Goal: Check status

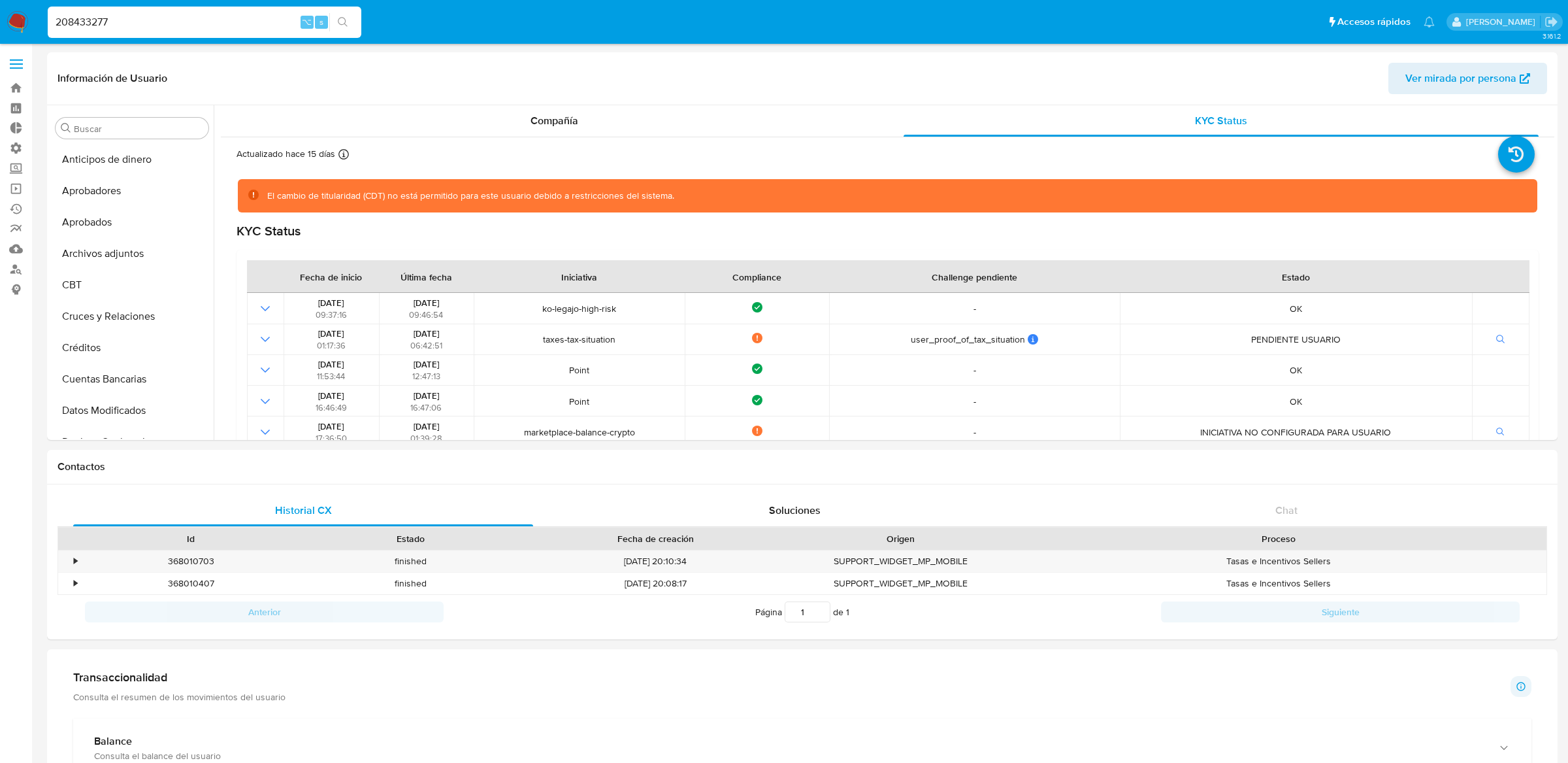
select select "10"
click at [112, 27] on input "208433277" at bounding box center [204, 22] width 314 height 17
paste input "559407350"
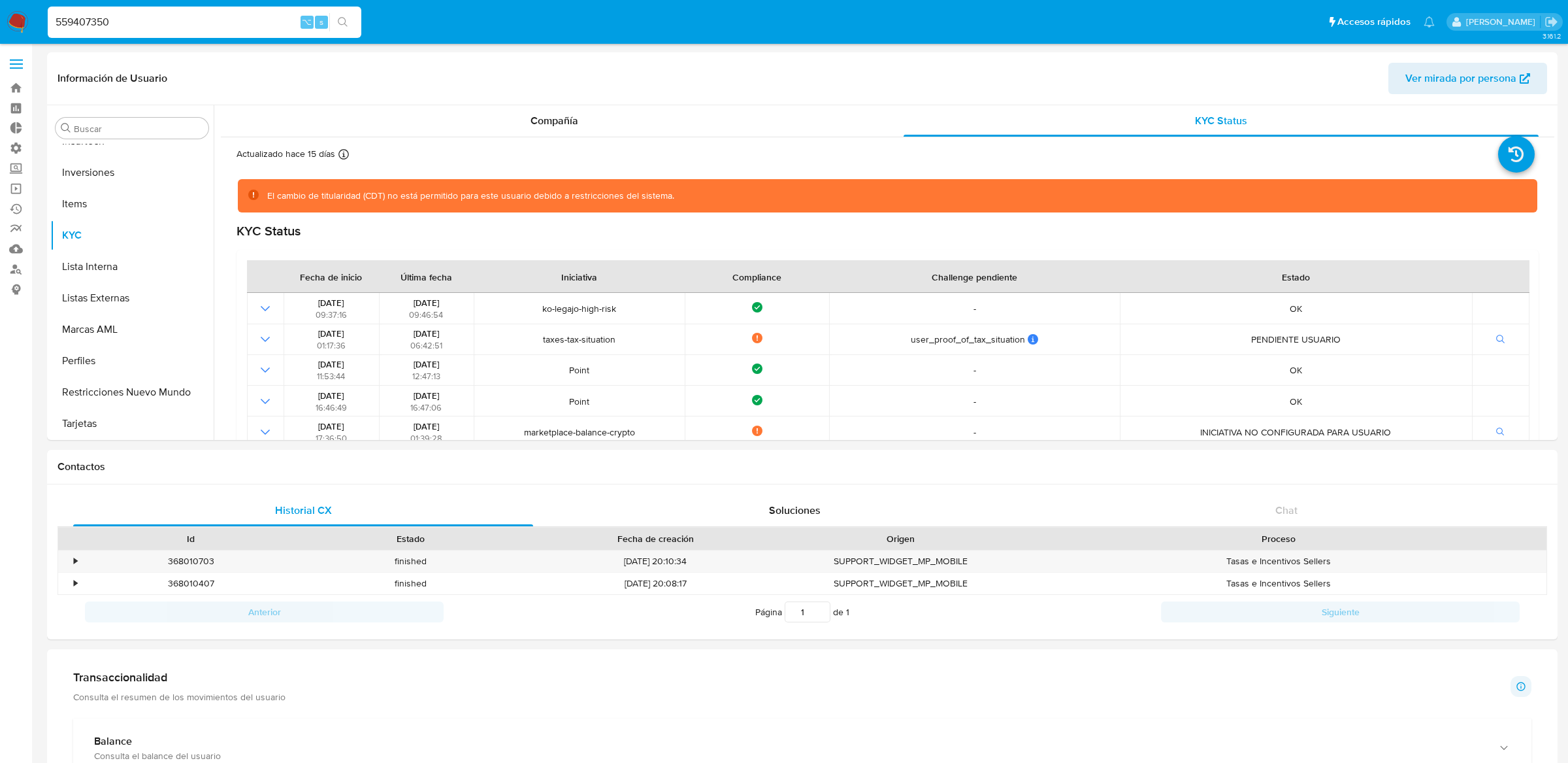
type input "559407350"
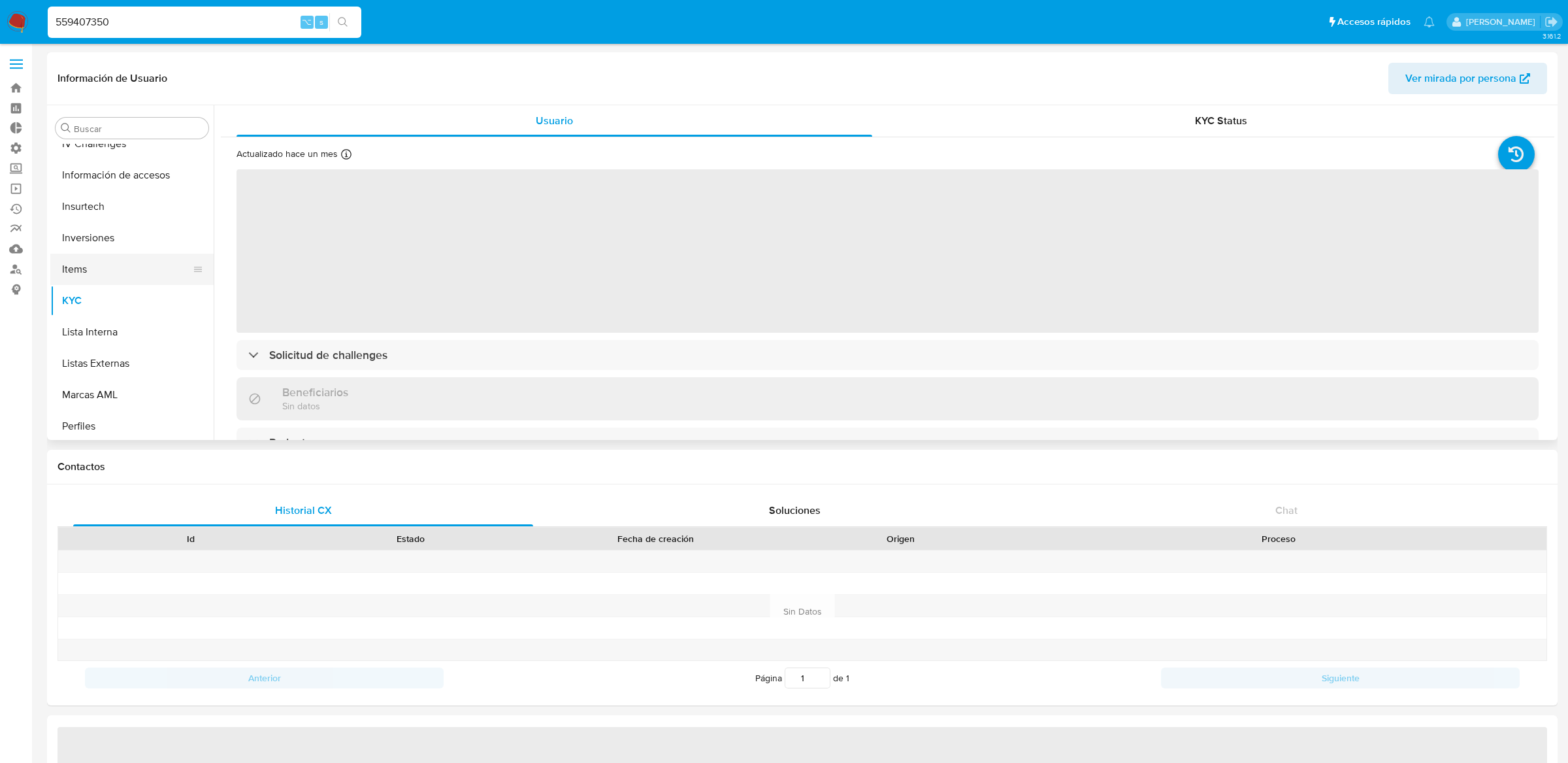
select select "10"
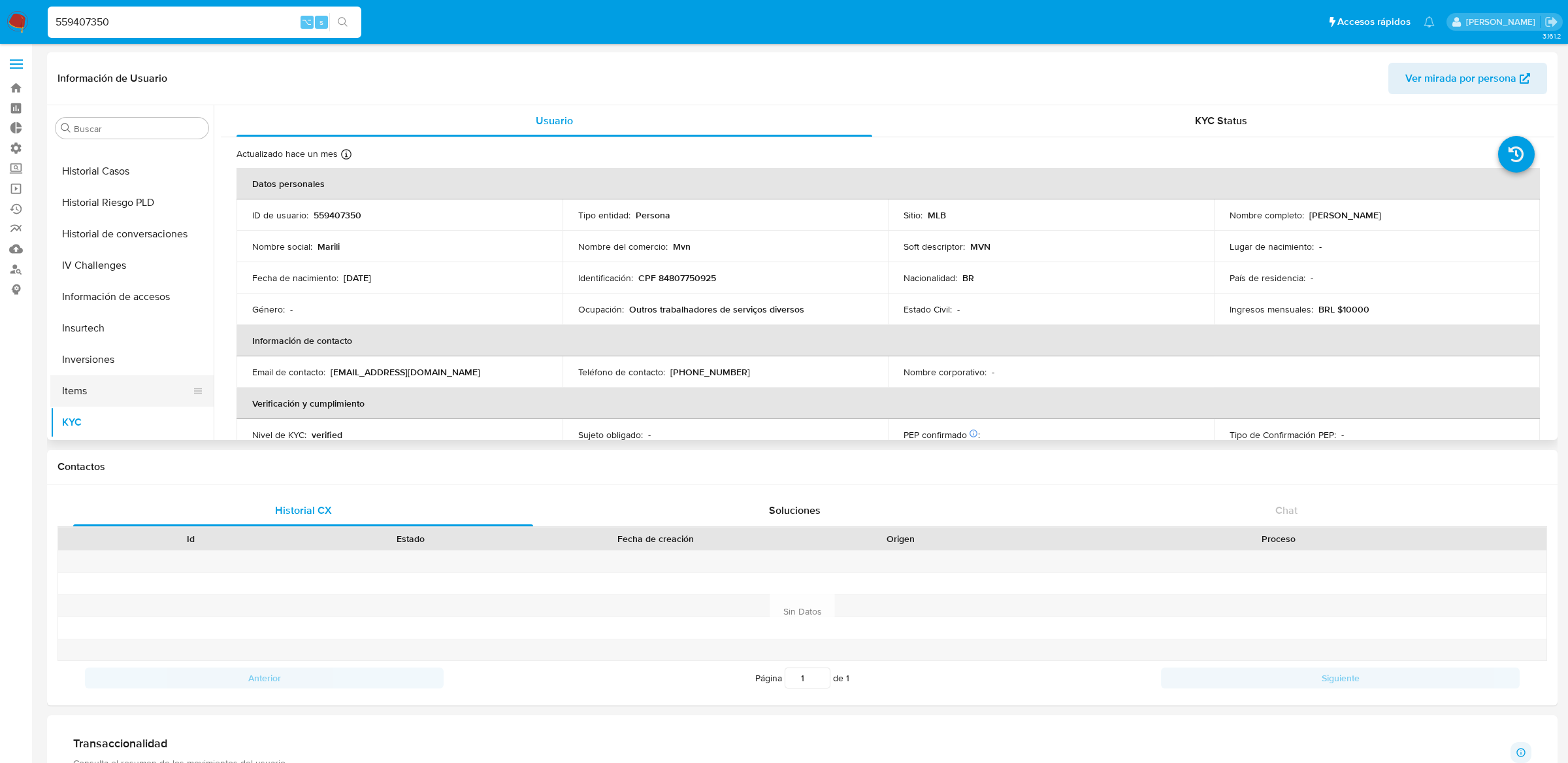
scroll to position [478, 0]
click at [78, 190] on button "Historial Casos" at bounding box center [127, 183] width 153 height 31
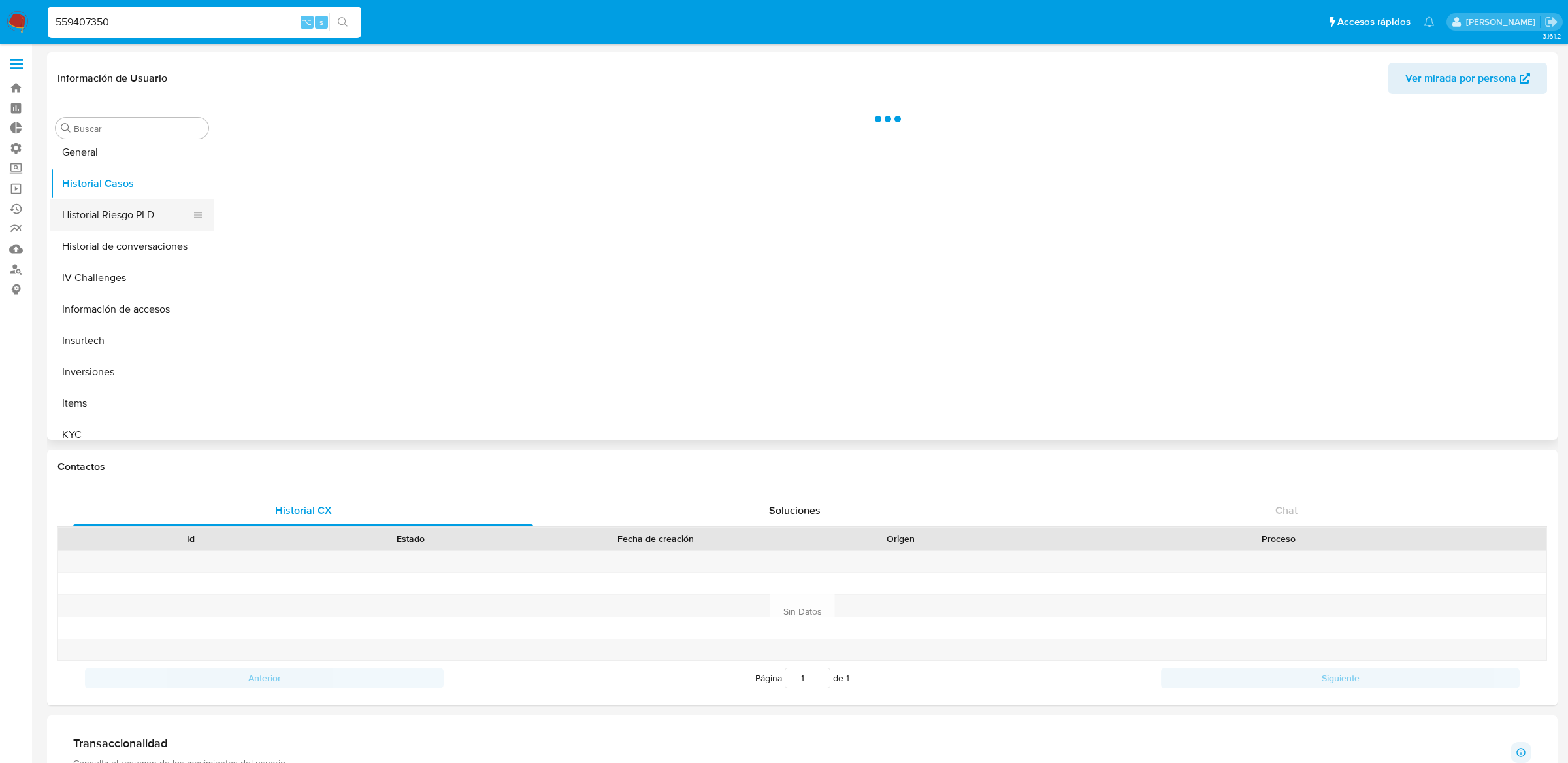
click at [75, 205] on button "Historial Riesgo PLD" at bounding box center [127, 215] width 153 height 31
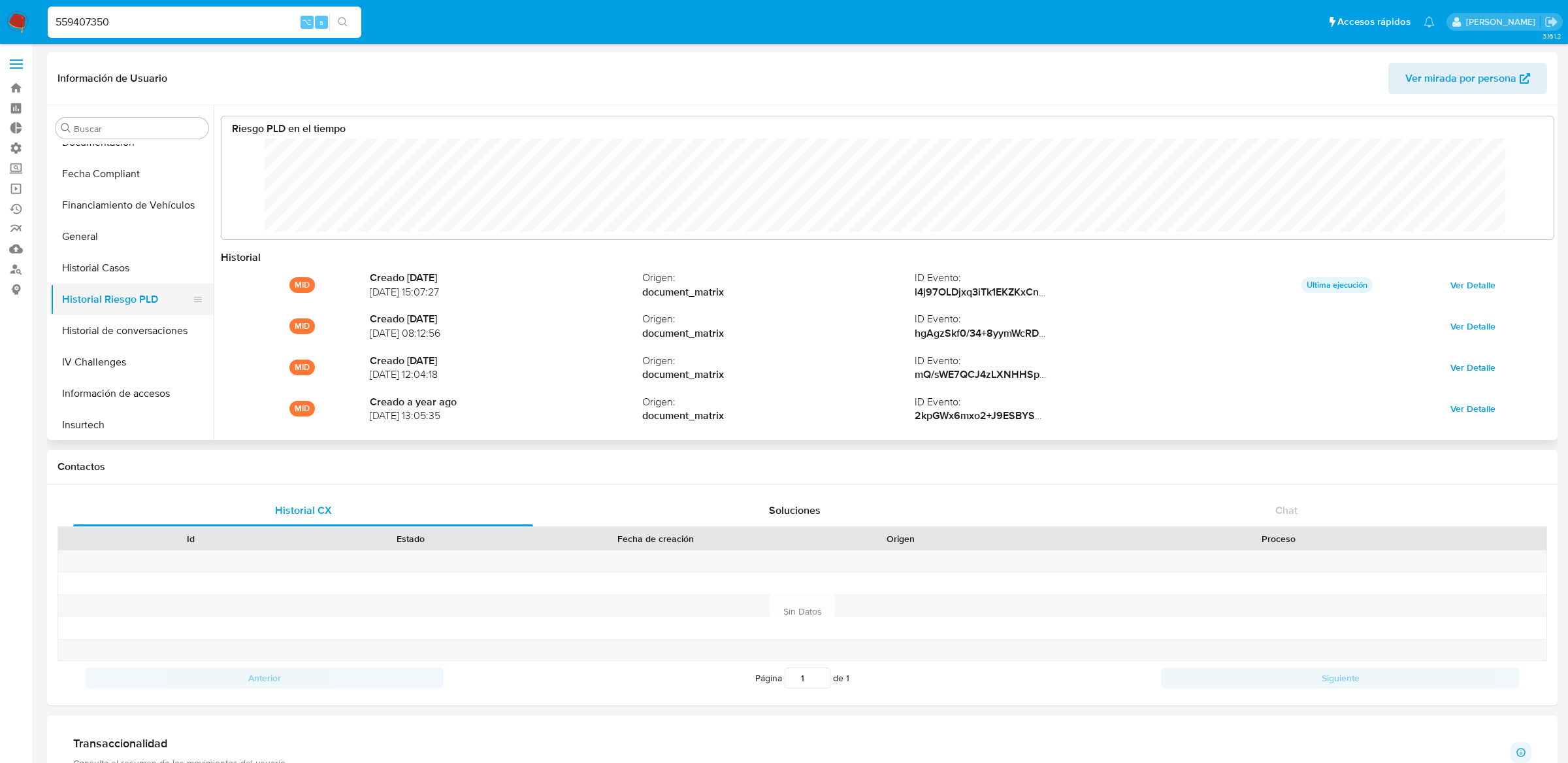
scroll to position [363, 0]
click at [101, 283] on button "Historial Casos" at bounding box center [127, 298] width 153 height 31
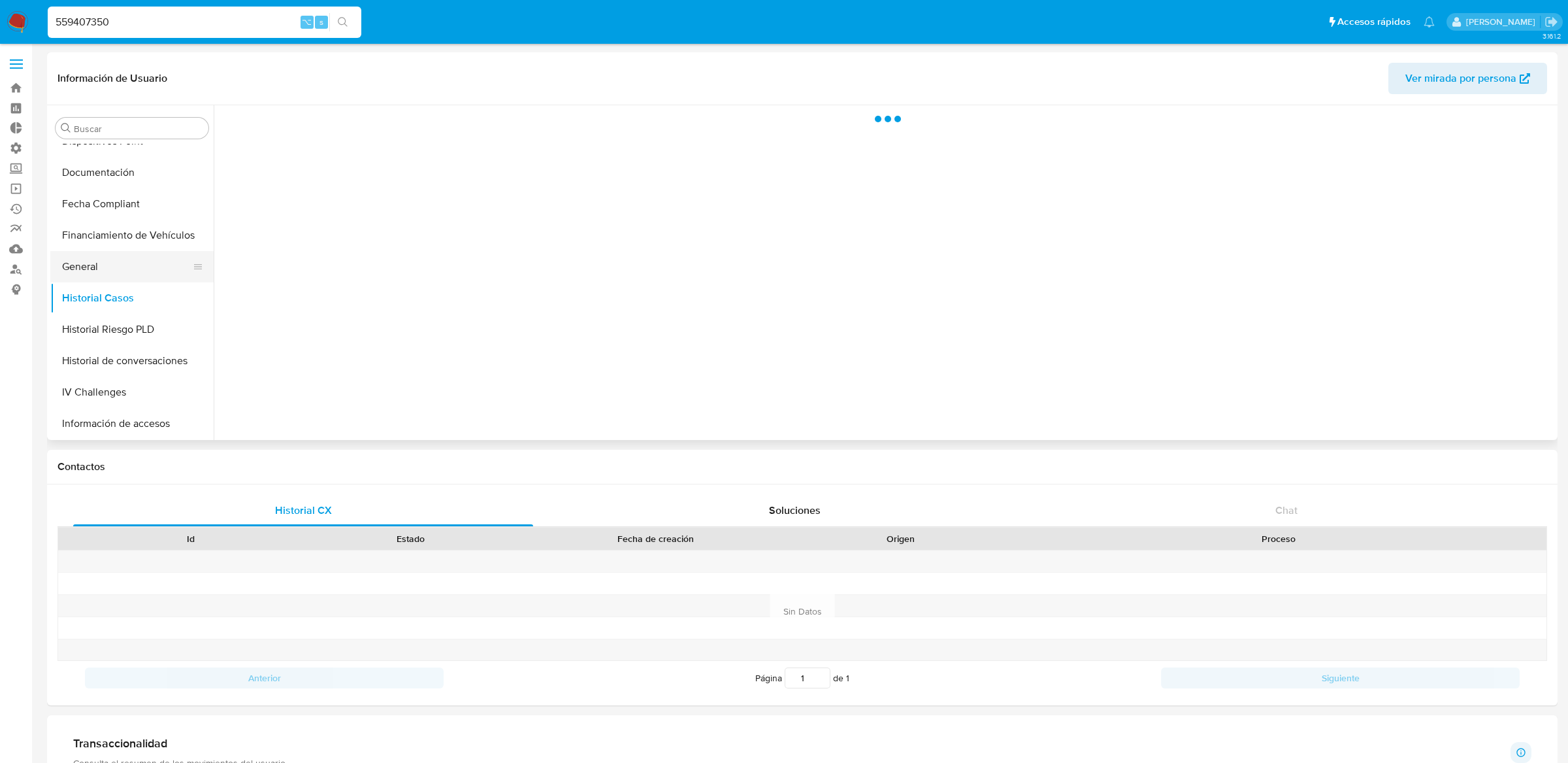
click at [101, 268] on button "General" at bounding box center [127, 266] width 153 height 31
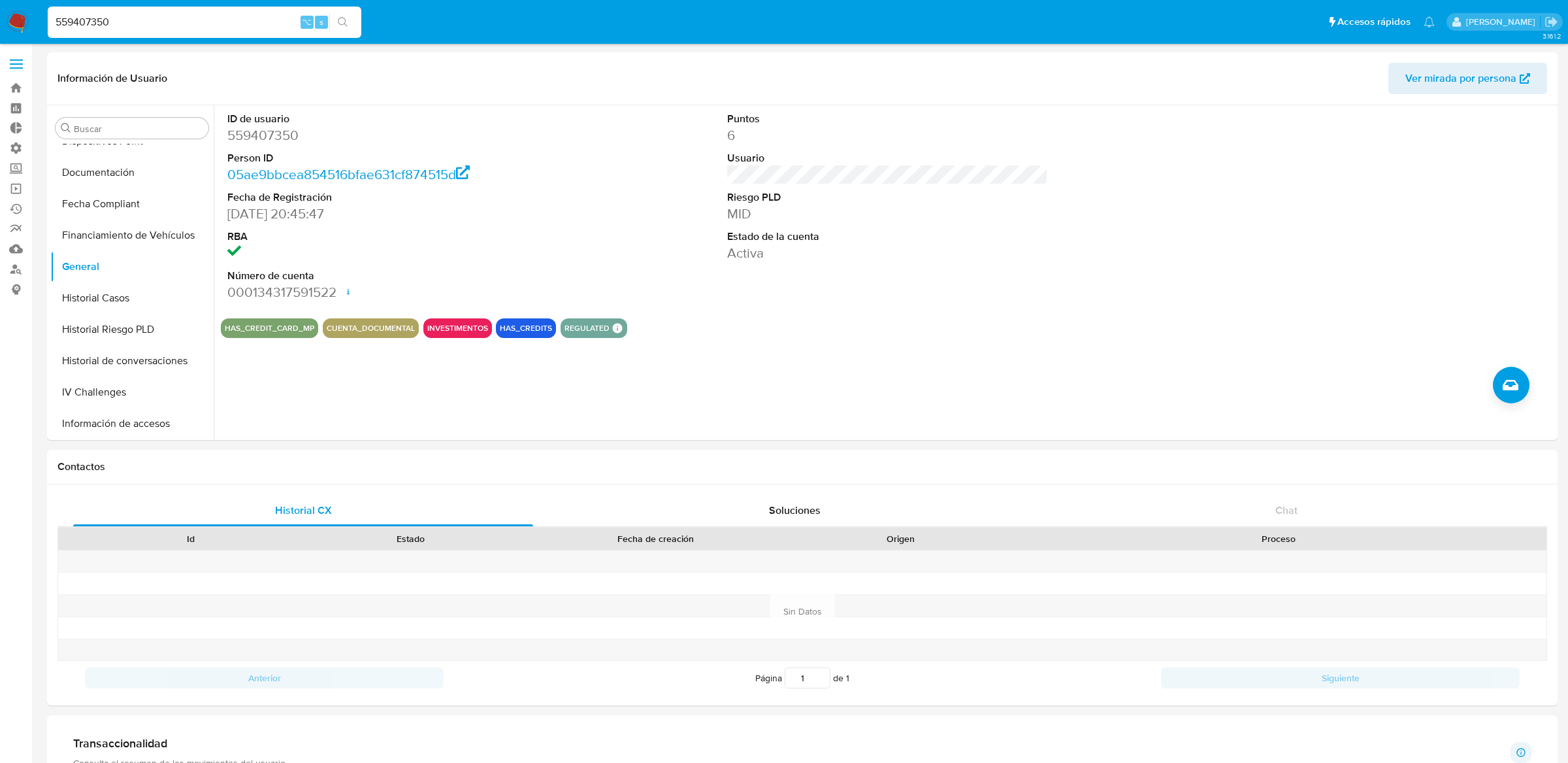
click at [234, 27] on input "559407350" at bounding box center [204, 22] width 314 height 17
paste input "212842522"
type input "212842522"
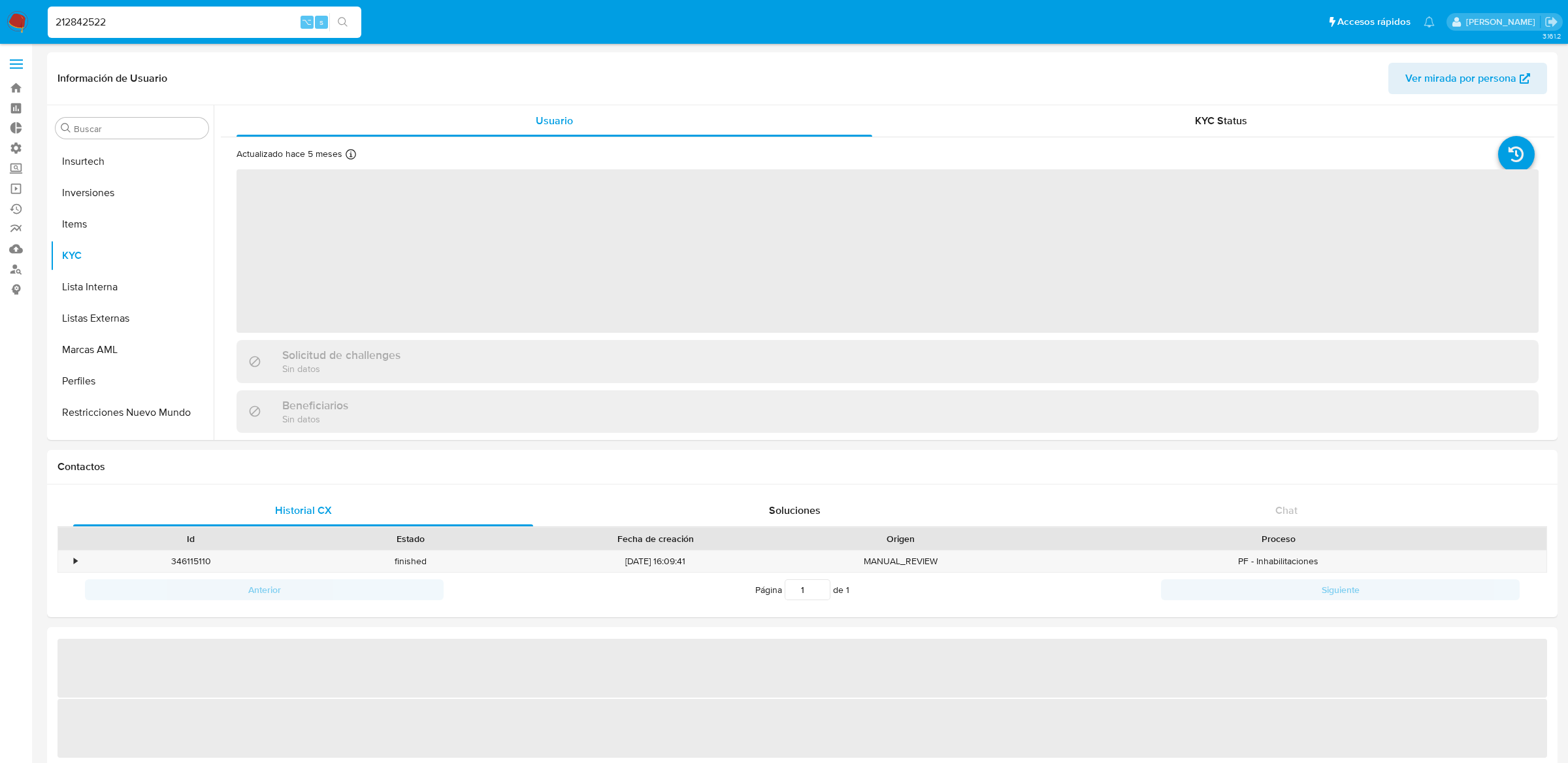
scroll to position [677, 0]
select select "10"
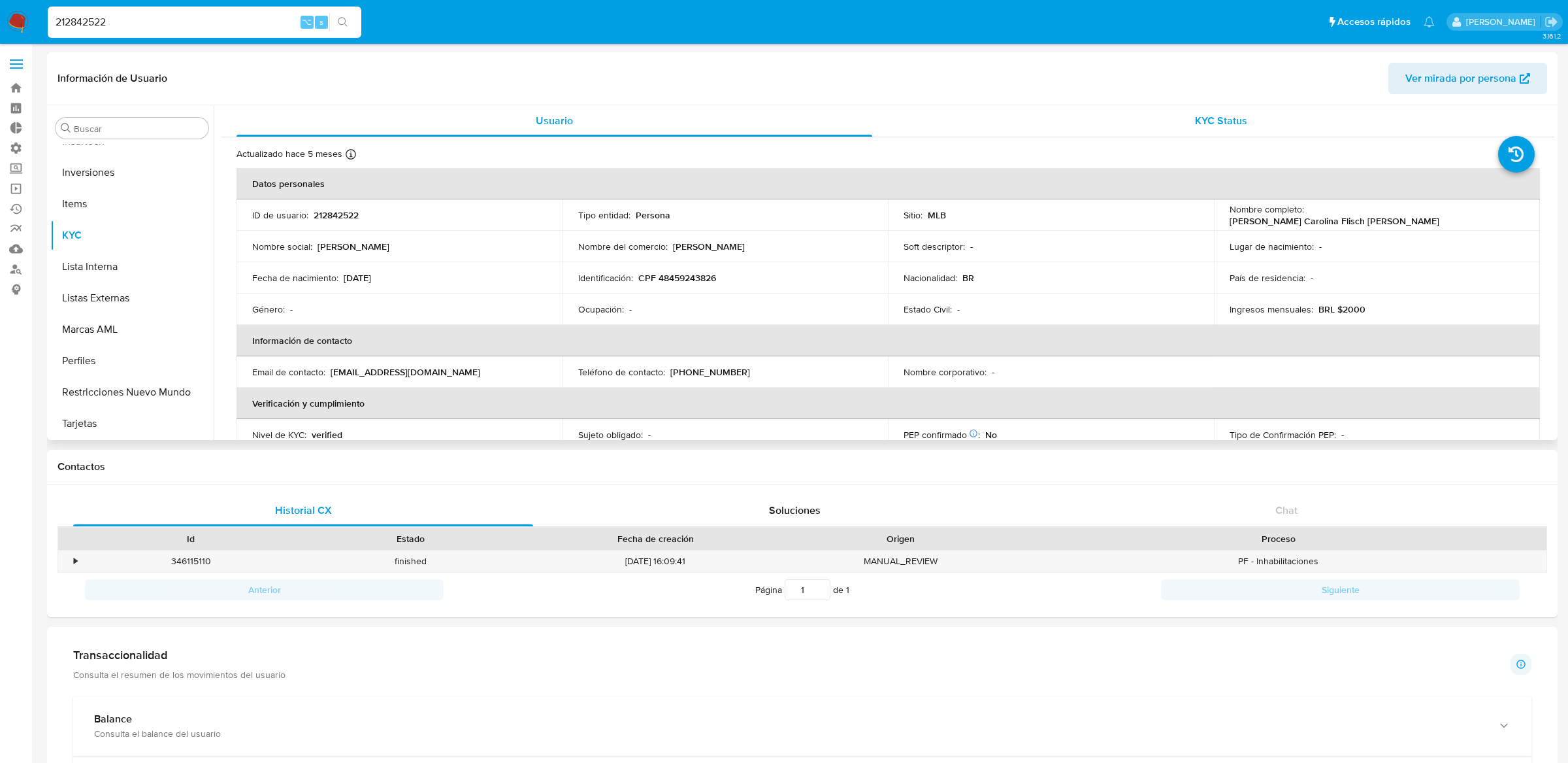
click at [1016, 130] on div "KYC Status" at bounding box center [1221, 120] width 636 height 31
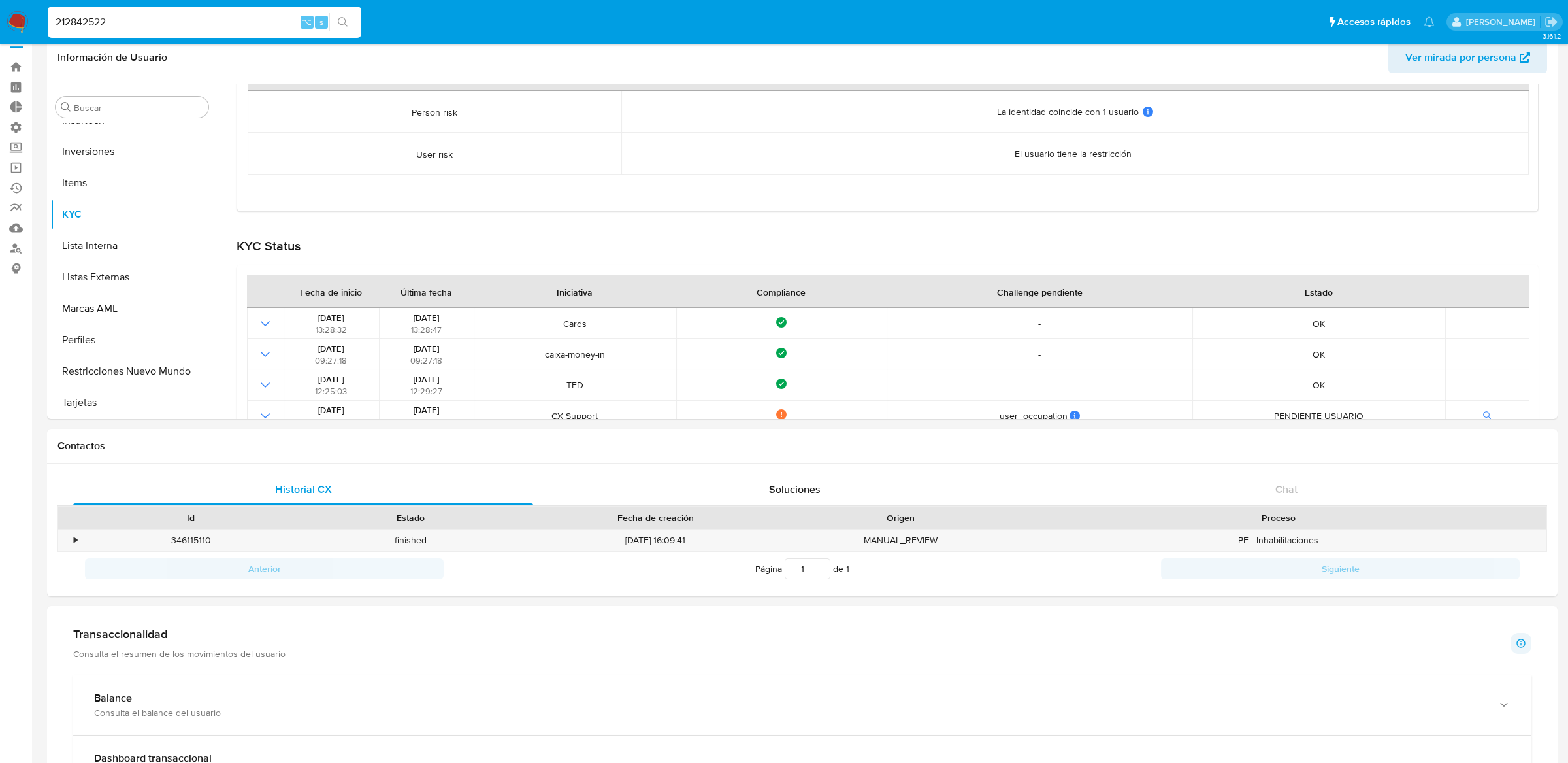
scroll to position [0, 0]
